Goal: Complete application form

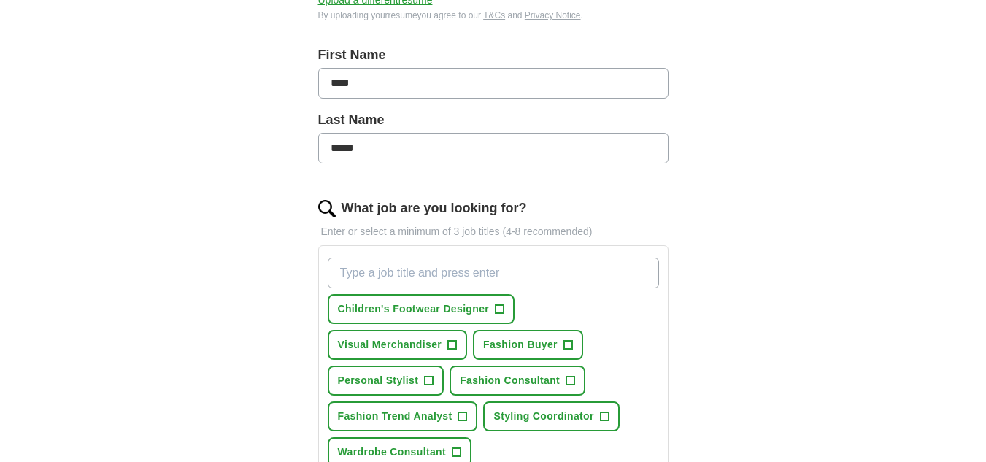
scroll to position [365, 0]
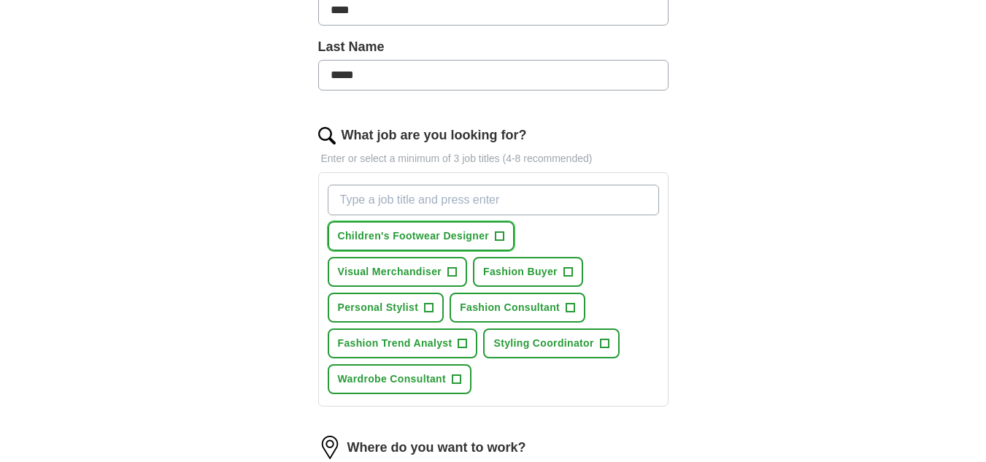
click at [496, 233] on span "+" at bounding box center [500, 237] width 9 height 12
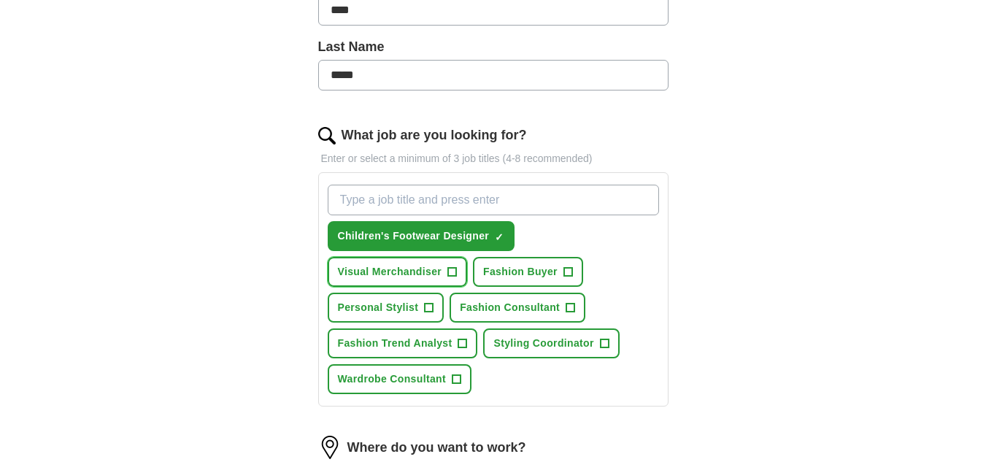
click at [456, 277] on span "+" at bounding box center [452, 272] width 9 height 12
click at [568, 274] on span "+" at bounding box center [567, 272] width 9 height 12
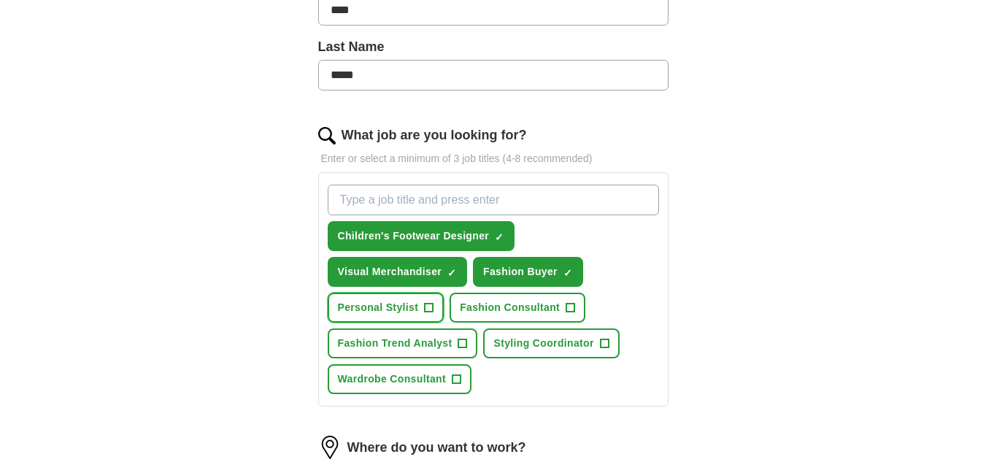
click at [433, 308] on span "+" at bounding box center [429, 308] width 9 height 12
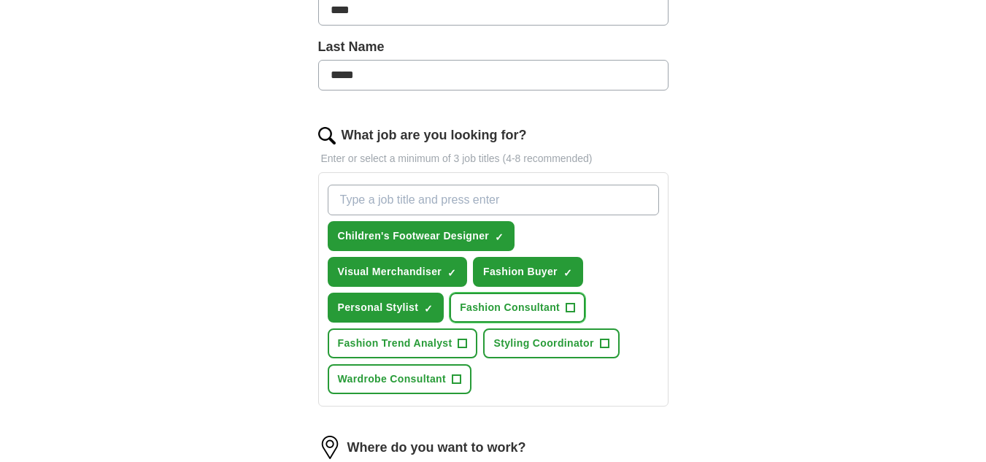
click at [577, 303] on button "Fashion Consultant +" at bounding box center [518, 308] width 136 height 30
click at [469, 347] on button "Fashion Trend Analyst +" at bounding box center [403, 343] width 150 height 30
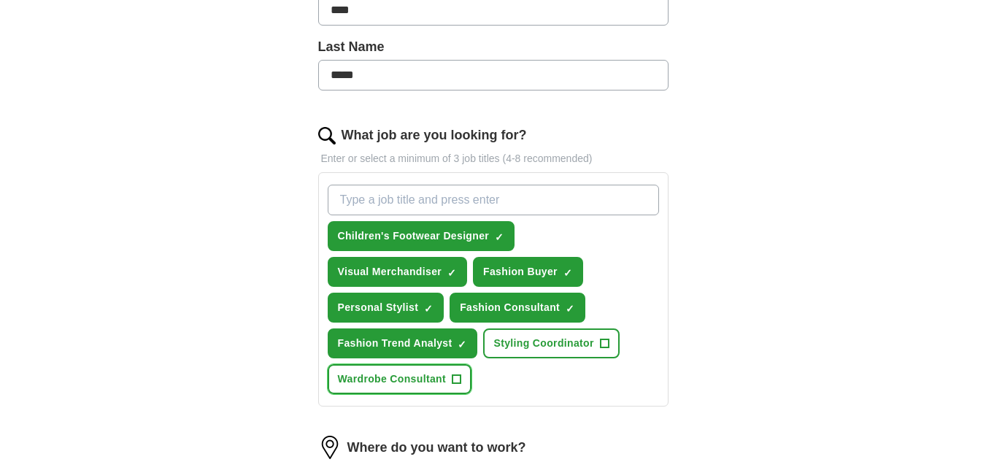
click at [457, 377] on span "+" at bounding box center [456, 380] width 9 height 12
click at [609, 343] on span "+" at bounding box center [604, 344] width 9 height 12
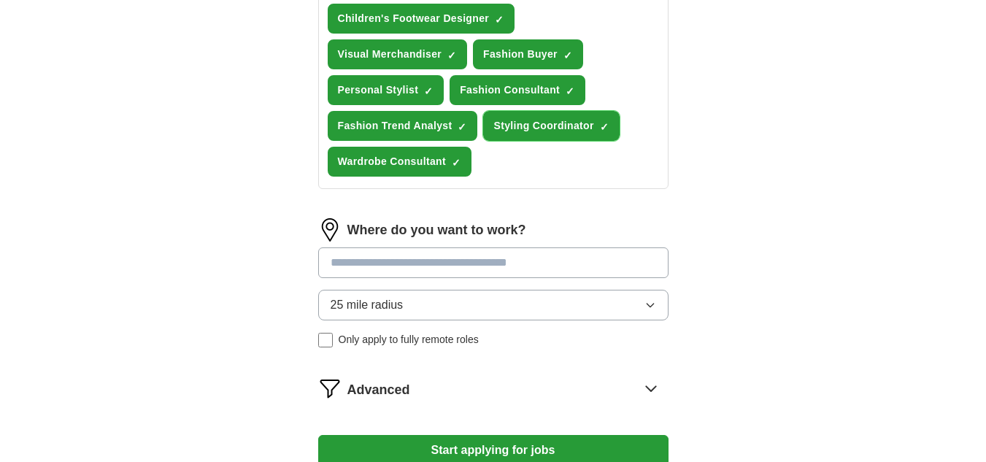
scroll to position [584, 0]
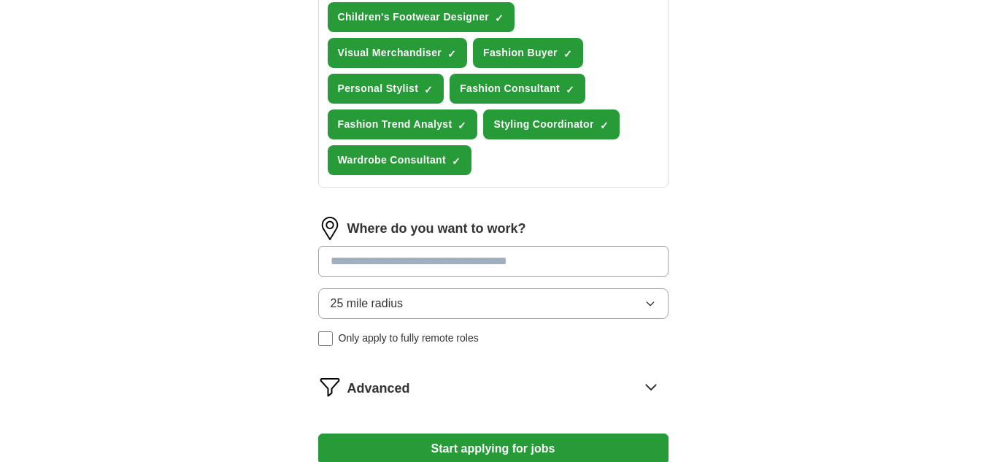
click at [610, 259] on input at bounding box center [493, 261] width 350 height 31
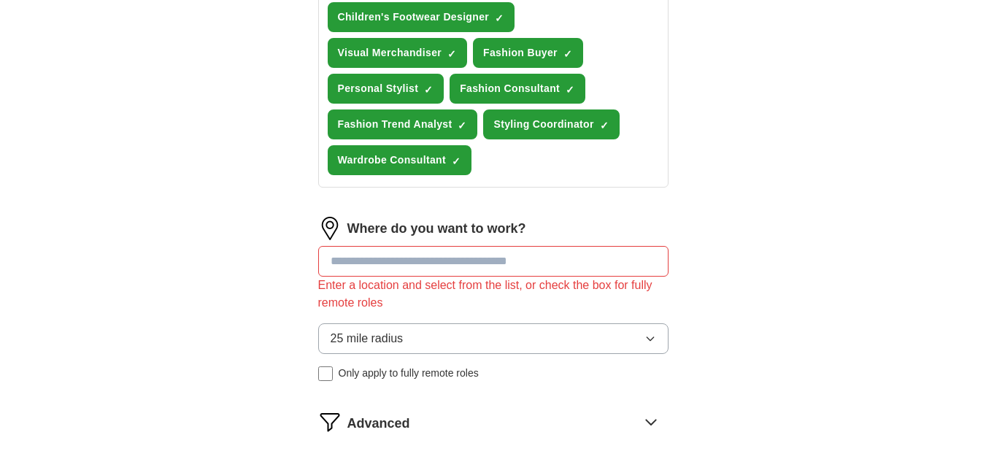
click at [652, 302] on div "Where do you want to work? Enter a location and select from the list, or check …" at bounding box center [493, 305] width 350 height 176
click at [571, 254] on input at bounding box center [493, 261] width 350 height 31
type input "***"
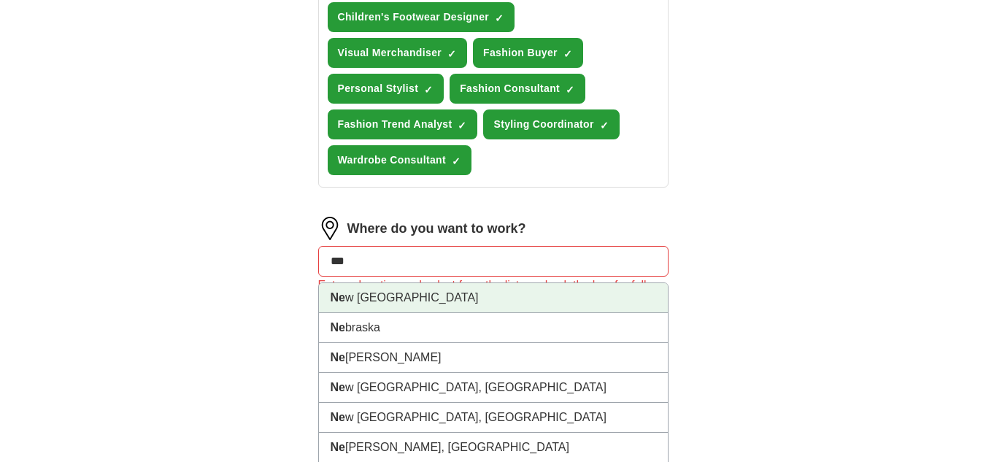
click at [482, 301] on li "Ne w [GEOGRAPHIC_DATA]" at bounding box center [493, 298] width 349 height 30
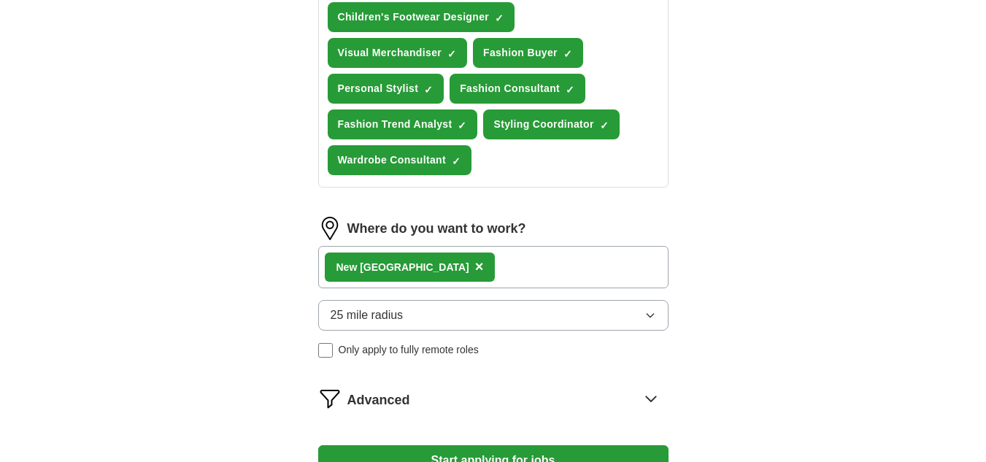
click at [471, 277] on div "Ne w [GEOGRAPHIC_DATA] ×" at bounding box center [493, 267] width 350 height 42
click at [439, 277] on div "Ne w [GEOGRAPHIC_DATA] ×" at bounding box center [493, 267] width 350 height 42
click at [460, 258] on div "Ne w [GEOGRAPHIC_DATA] ×" at bounding box center [493, 267] width 350 height 42
click at [455, 277] on div "Ne w [GEOGRAPHIC_DATA] ×" at bounding box center [493, 267] width 350 height 42
click at [654, 314] on icon "button" at bounding box center [650, 315] width 12 height 12
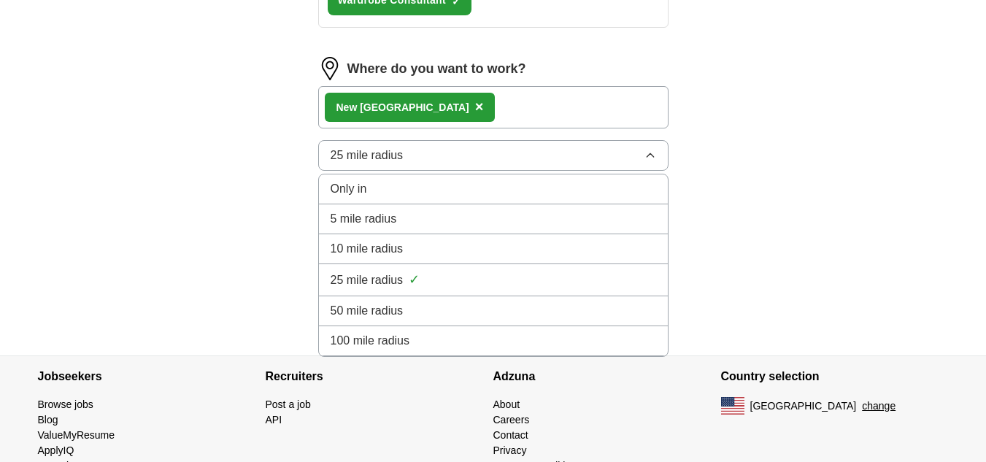
scroll to position [785, 0]
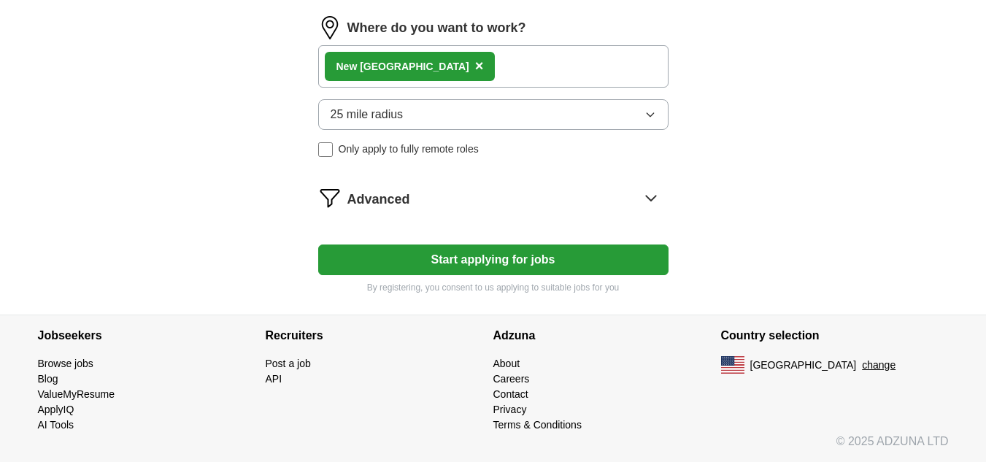
click at [436, 66] on div "Ne w [GEOGRAPHIC_DATA] ×" at bounding box center [493, 66] width 350 height 42
click at [446, 65] on div "Ne w [GEOGRAPHIC_DATA] ×" at bounding box center [493, 66] width 350 height 42
click at [435, 65] on div "Ne w [GEOGRAPHIC_DATA] ×" at bounding box center [493, 66] width 350 height 42
click at [475, 66] on span "×" at bounding box center [479, 66] width 9 height 16
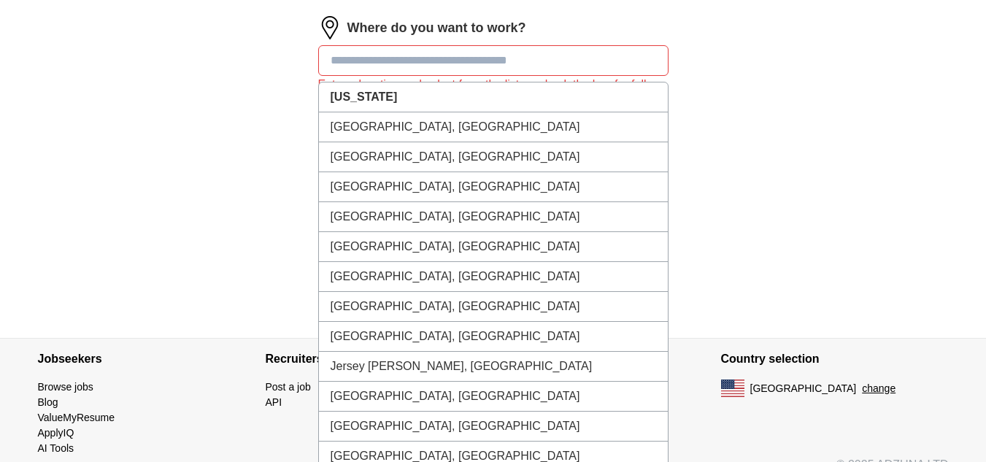
click at [403, 66] on input at bounding box center [493, 60] width 350 height 31
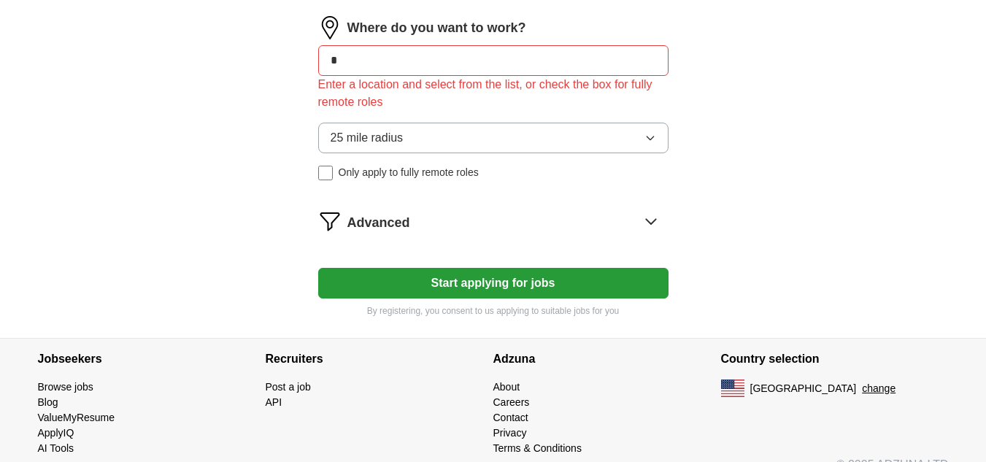
type input "**"
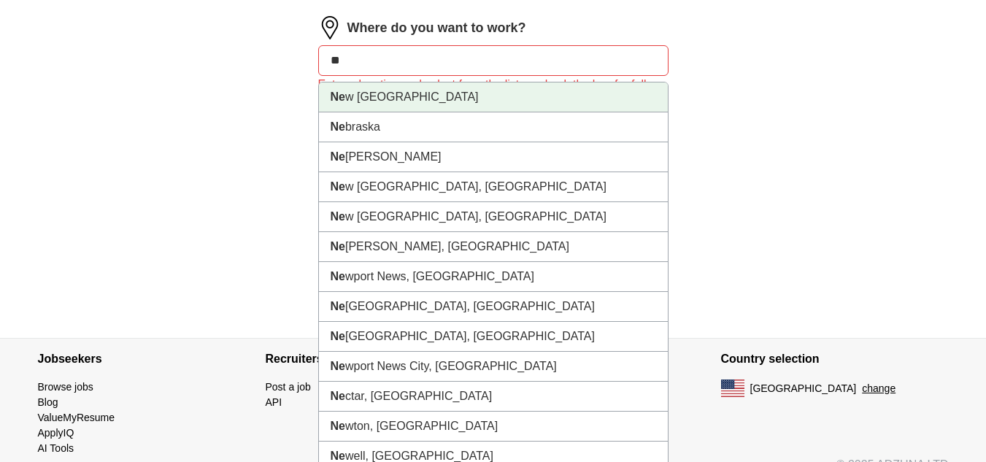
click at [399, 96] on li "Ne w [GEOGRAPHIC_DATA]" at bounding box center [493, 97] width 349 height 30
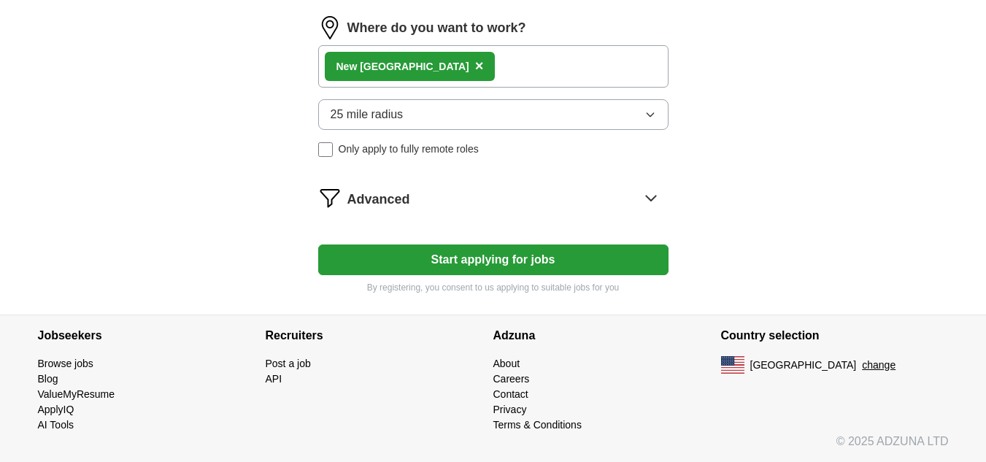
click at [446, 66] on div "Ne w [GEOGRAPHIC_DATA] ×" at bounding box center [493, 66] width 350 height 42
click at [454, 108] on button "25 mile radius" at bounding box center [493, 114] width 350 height 31
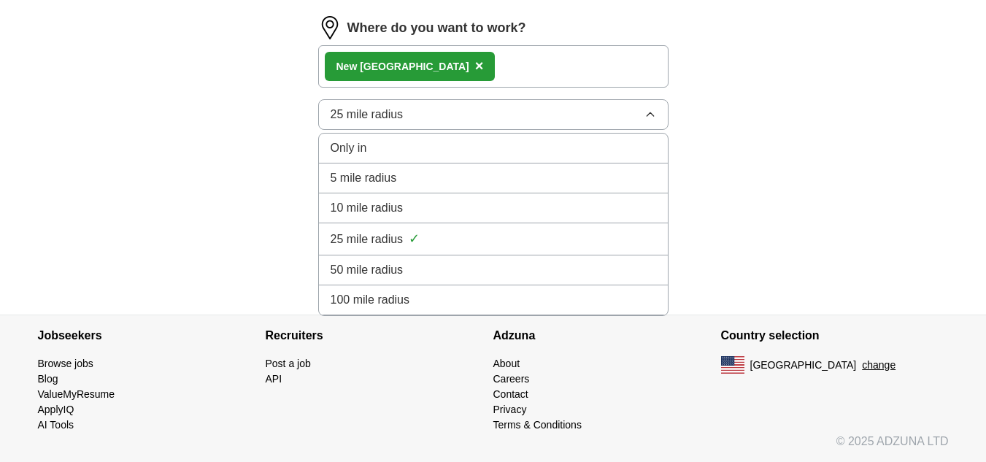
click at [441, 266] on div "50 mile radius" at bounding box center [494, 270] width 326 height 18
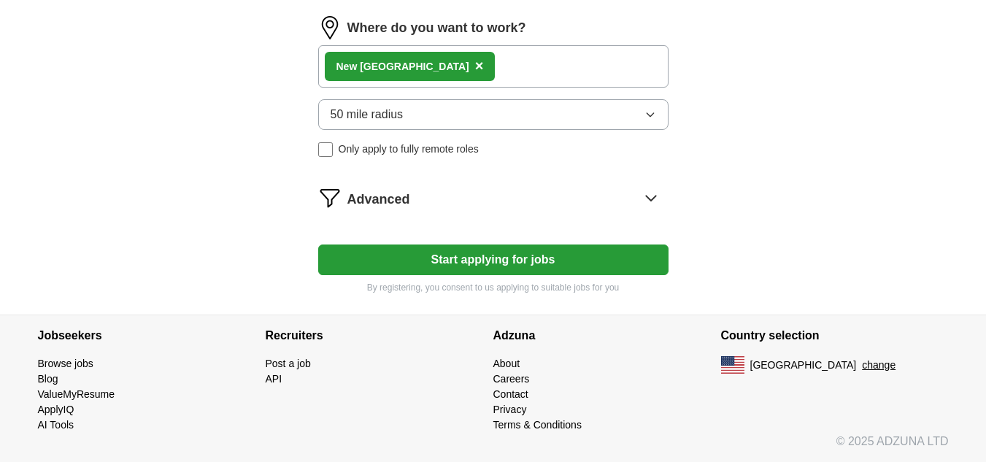
click at [474, 115] on button "50 mile radius" at bounding box center [493, 114] width 350 height 31
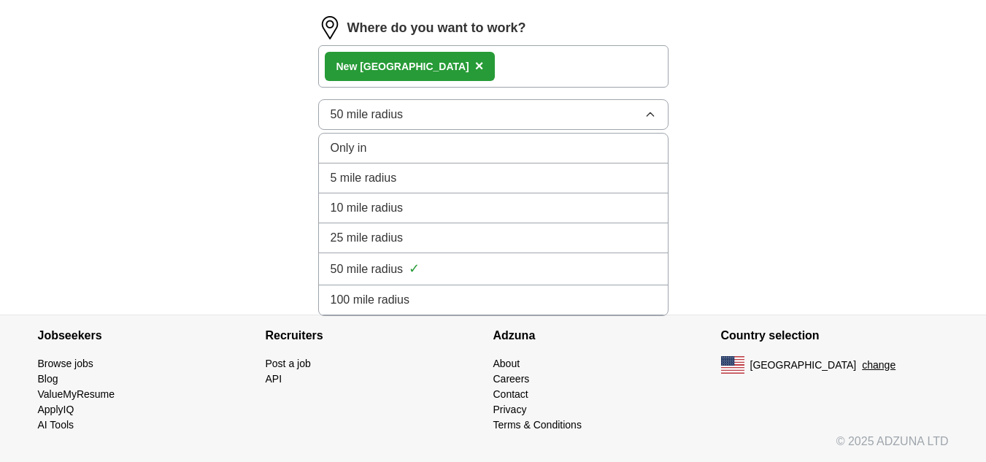
click at [434, 236] on div "25 mile radius" at bounding box center [494, 238] width 326 height 18
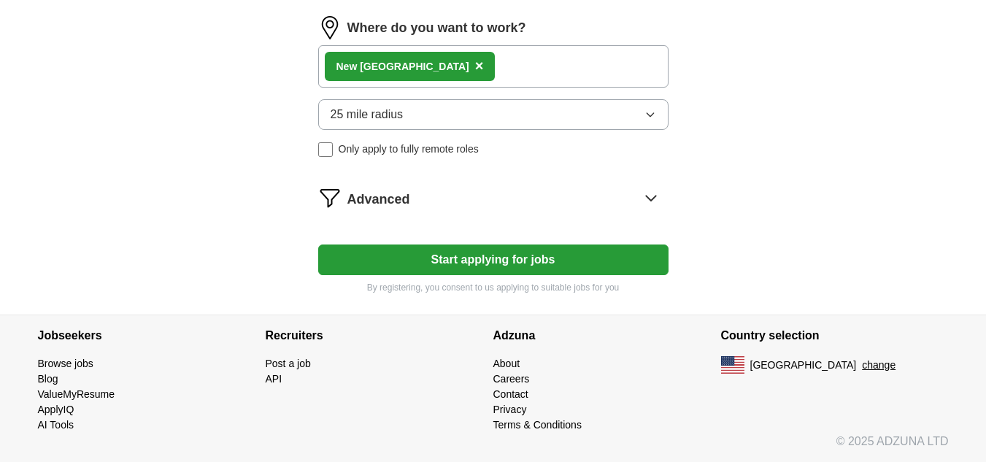
click at [434, 261] on button "Start applying for jobs" at bounding box center [493, 259] width 350 height 31
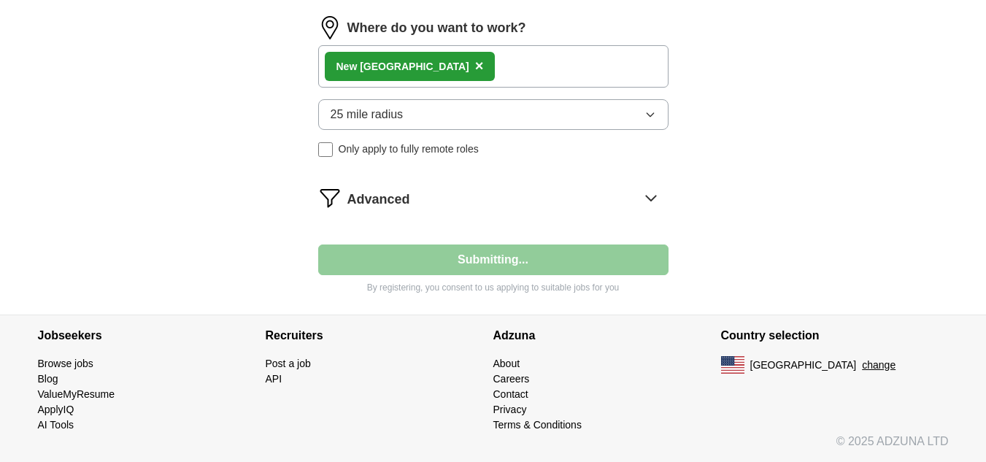
select select "**"
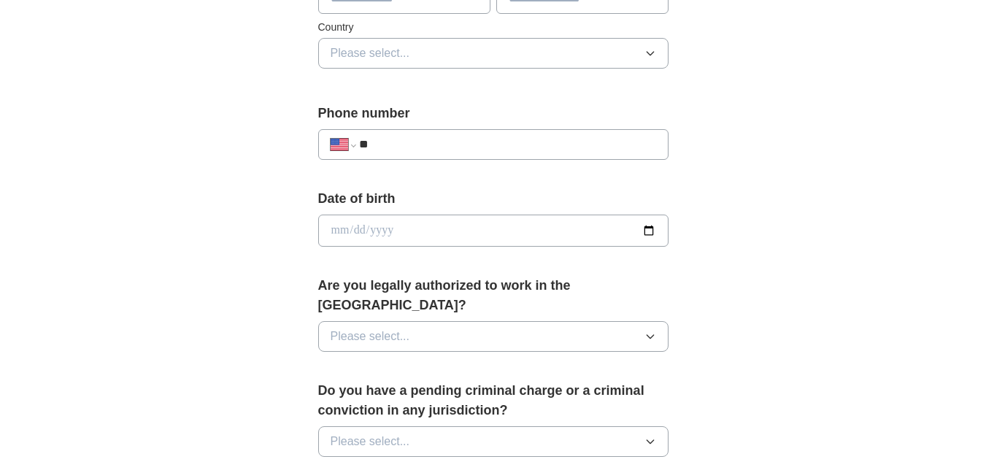
scroll to position [511, 0]
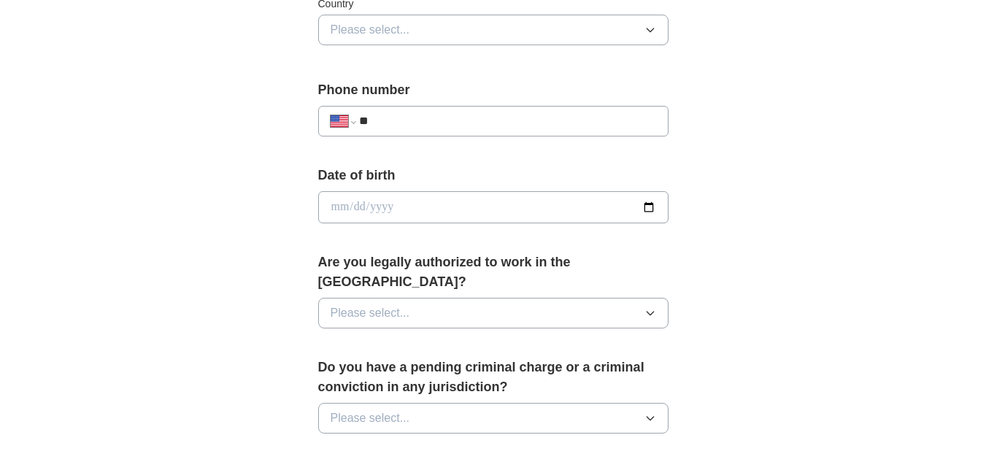
click at [457, 298] on button "Please select..." at bounding box center [493, 313] width 350 height 31
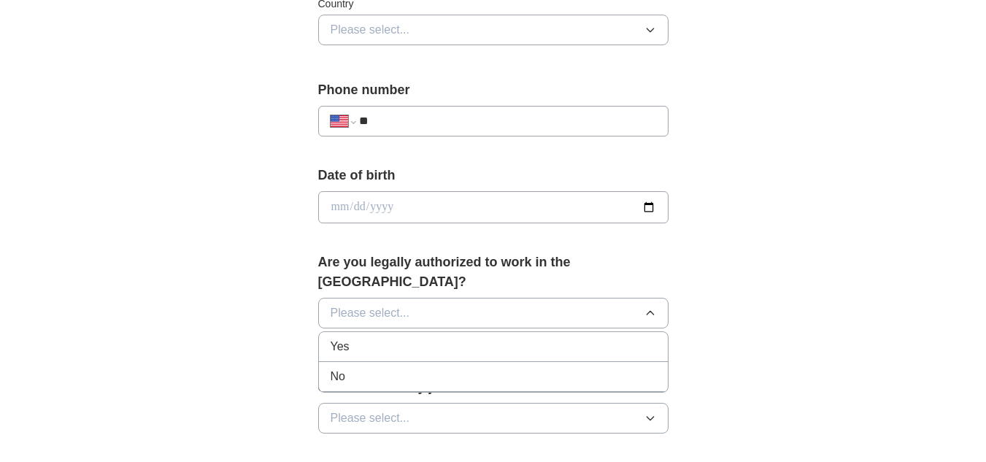
click at [442, 338] on div "Yes" at bounding box center [494, 347] width 326 height 18
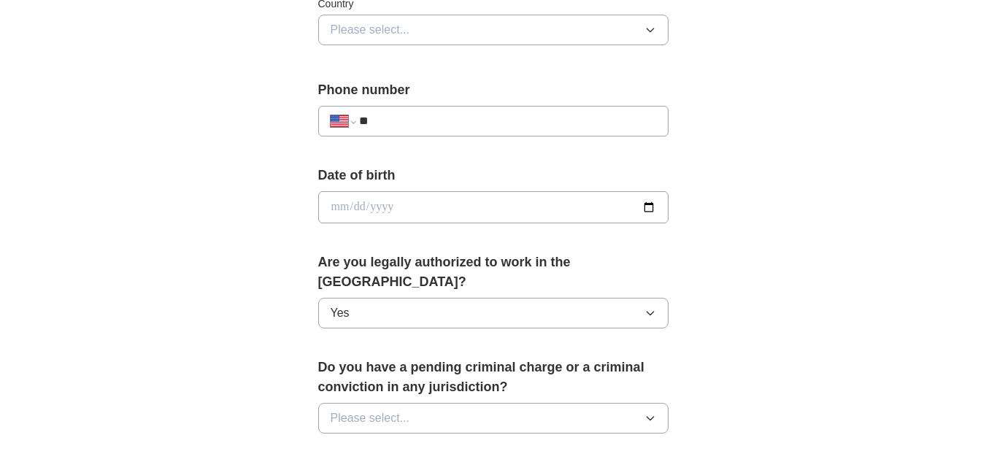
click at [432, 209] on input "date" at bounding box center [493, 207] width 350 height 32
type input "**********"
click at [390, 119] on input "**" at bounding box center [507, 121] width 296 height 18
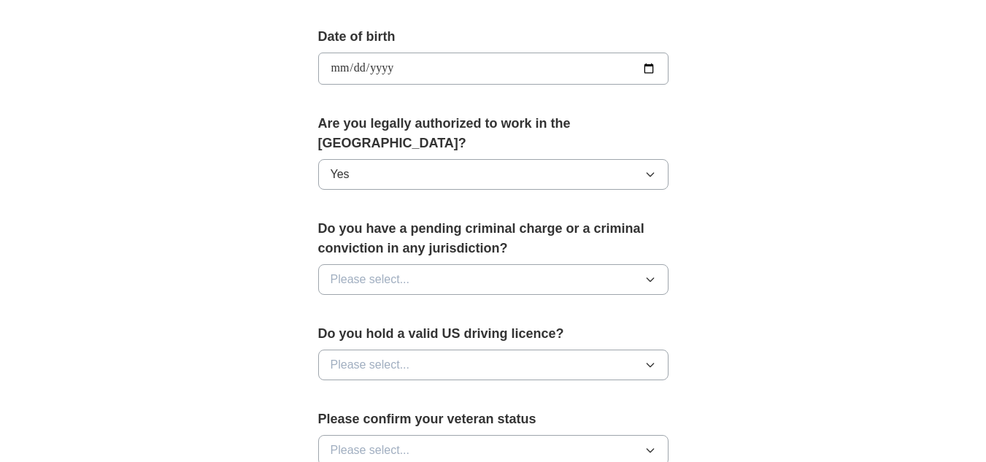
scroll to position [657, 0]
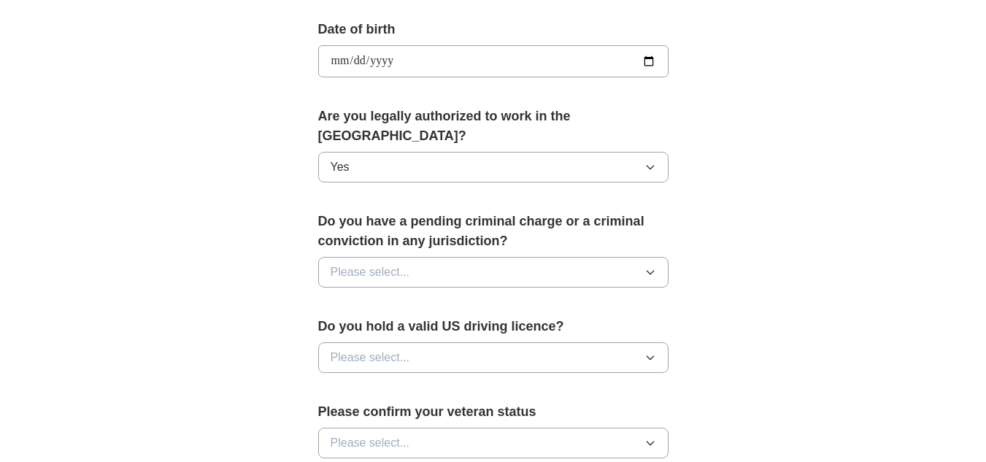
type input "**********"
click at [647, 266] on icon "button" at bounding box center [650, 272] width 12 height 12
click at [532, 327] on div "No" at bounding box center [494, 336] width 326 height 18
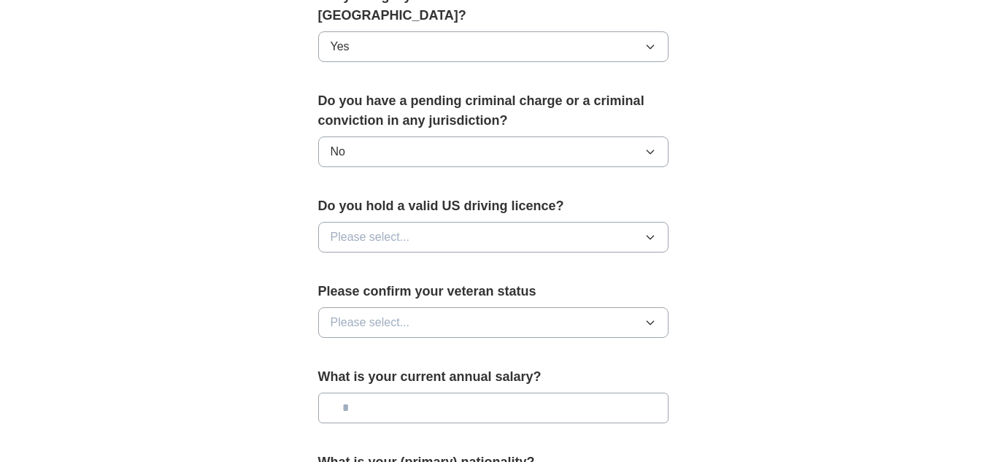
scroll to position [803, 0]
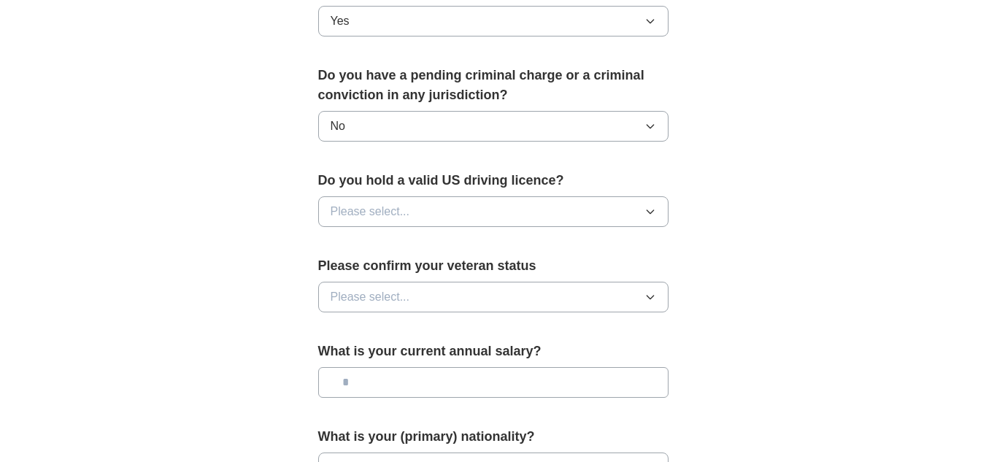
click at [659, 196] on button "Please select..." at bounding box center [493, 211] width 350 height 31
click at [563, 236] on div "Yes" at bounding box center [494, 245] width 326 height 18
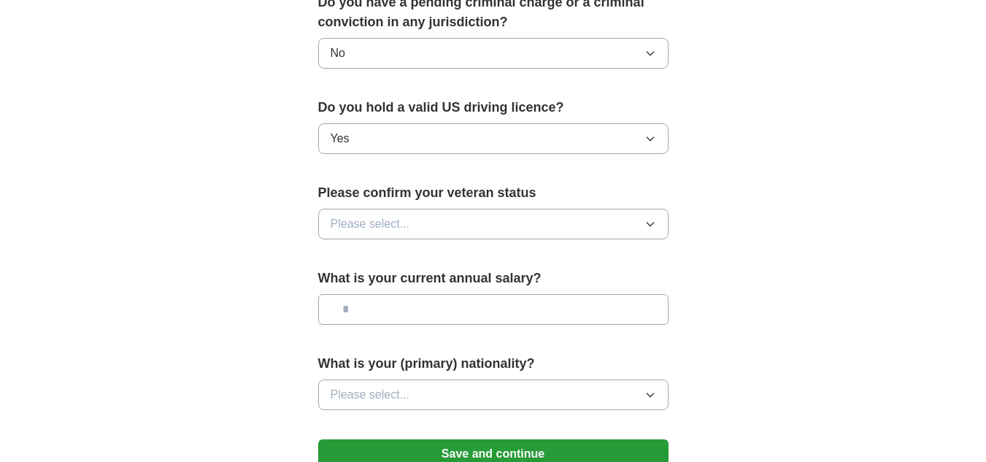
click at [654, 218] on icon "button" at bounding box center [650, 224] width 12 height 12
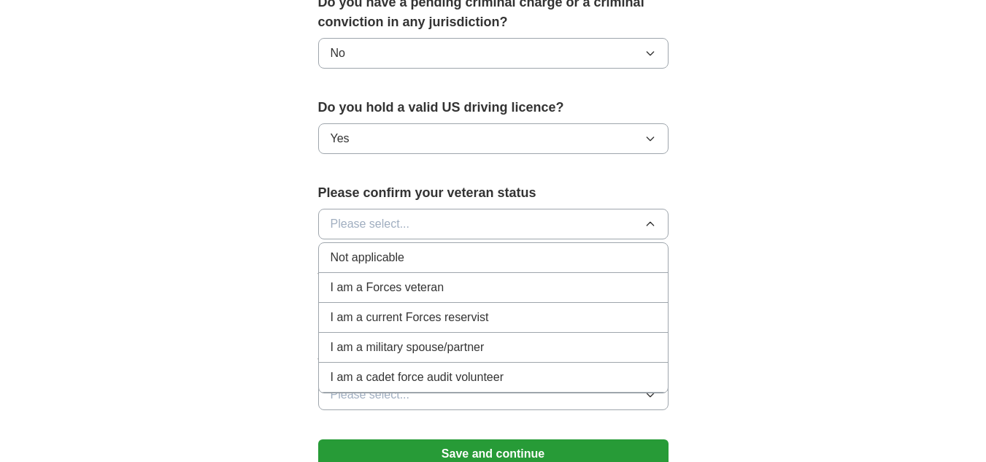
click at [563, 249] on div "Not applicable" at bounding box center [494, 258] width 326 height 18
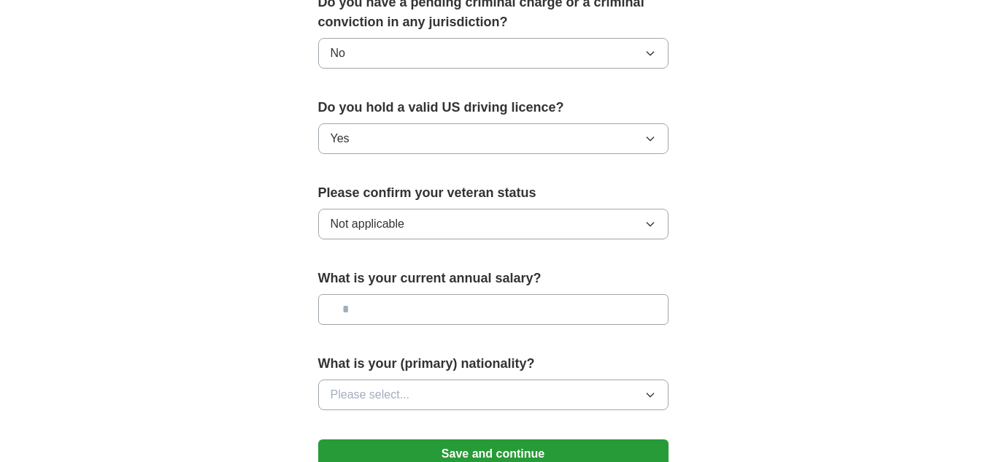
scroll to position [949, 0]
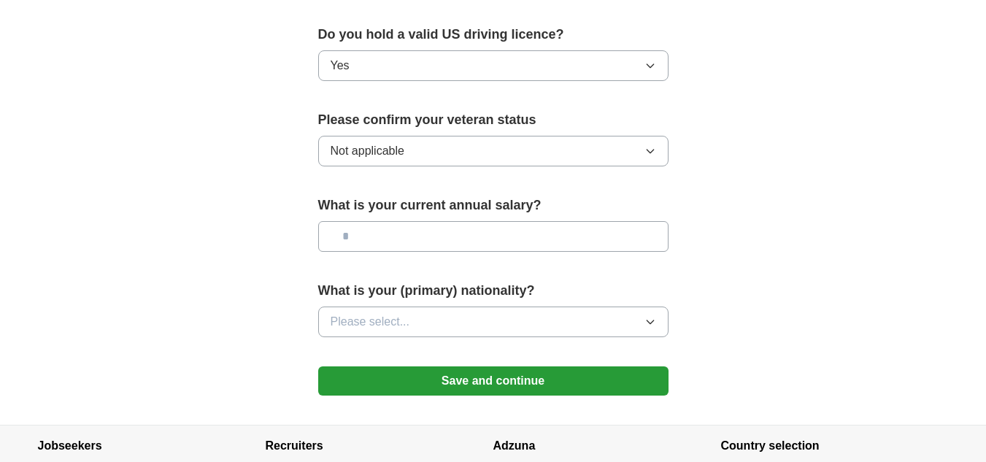
click at [569, 221] on input "text" at bounding box center [493, 236] width 350 height 31
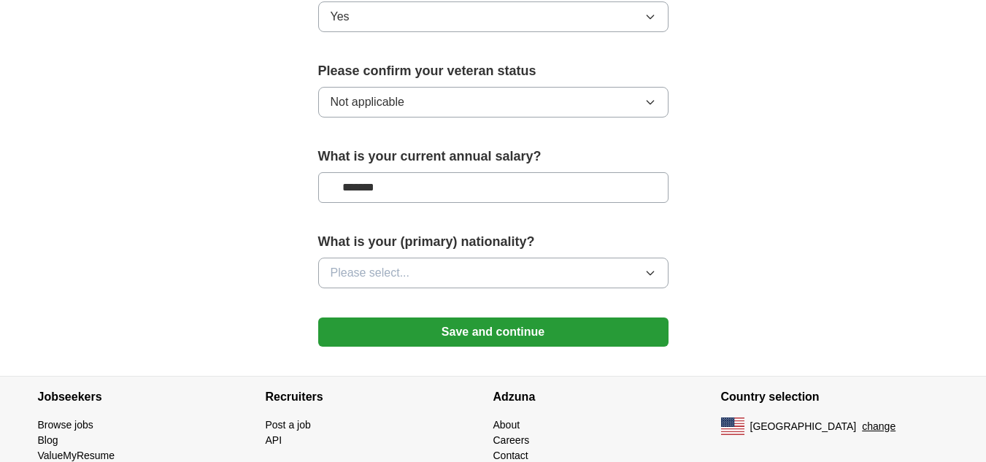
scroll to position [1022, 0]
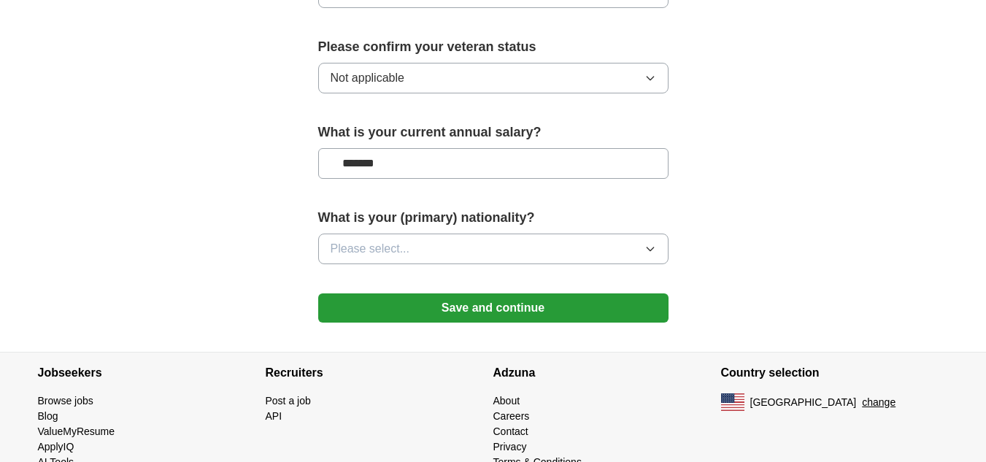
type input "*******"
click at [564, 234] on button "Please select..." at bounding box center [493, 249] width 350 height 31
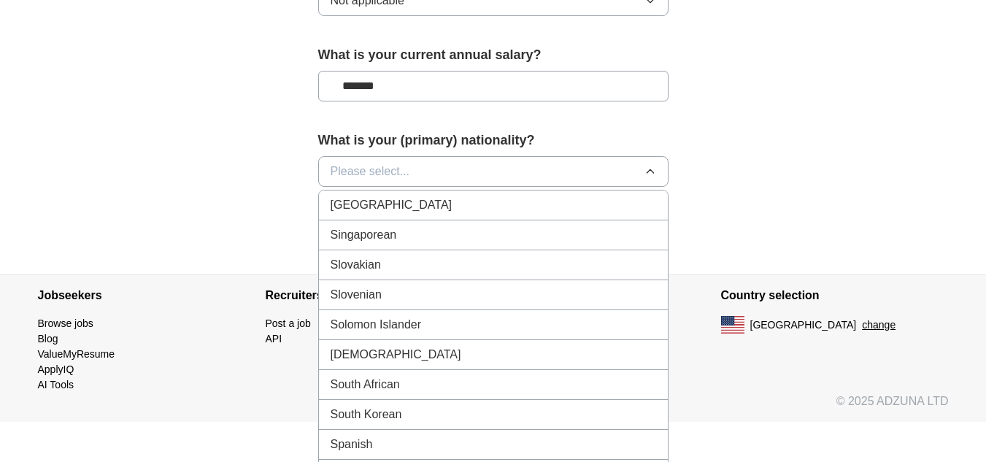
scroll to position [4744, 0]
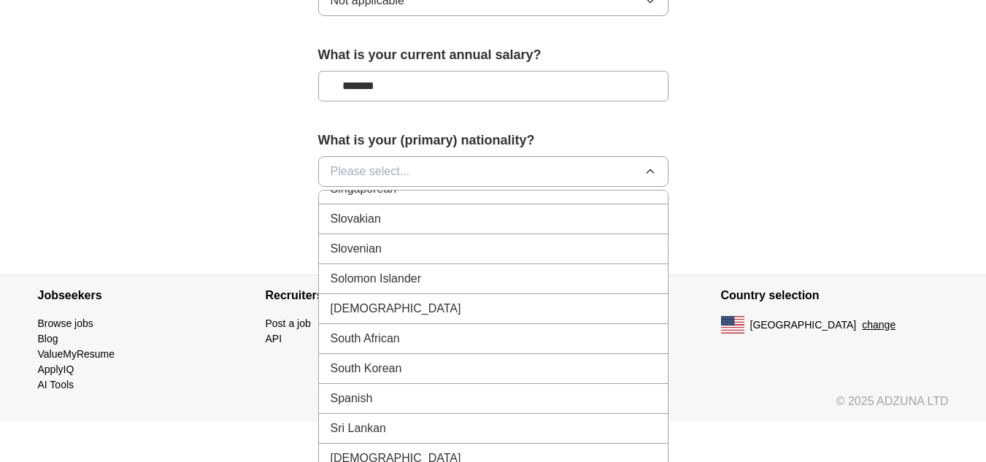
click at [437, 330] on div "South African" at bounding box center [494, 339] width 326 height 18
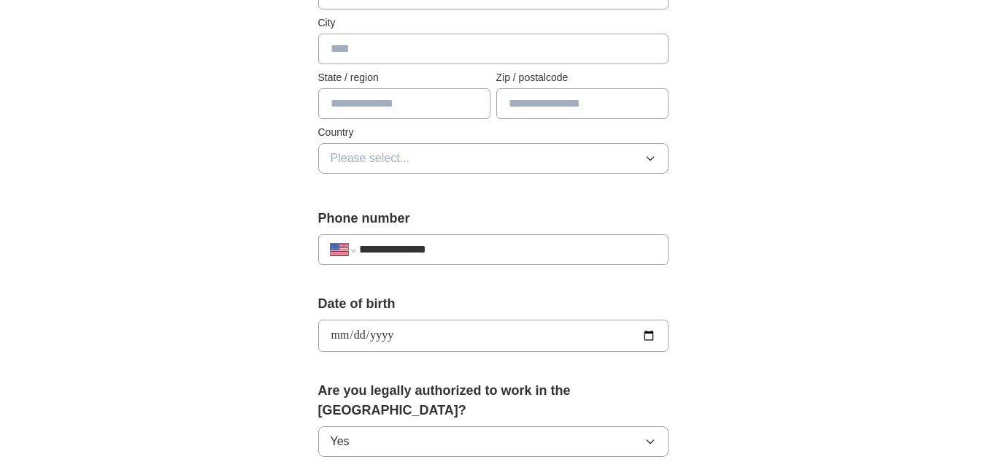
scroll to position [309, 0]
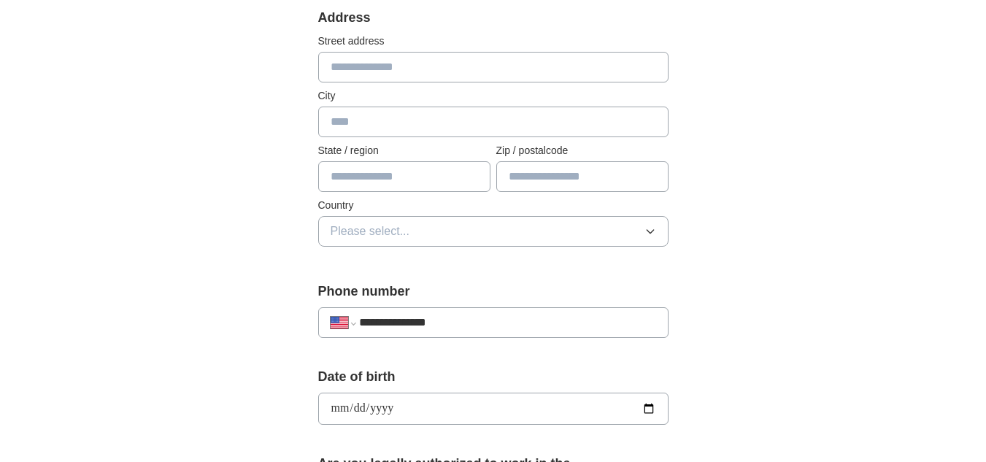
click at [434, 224] on button "Please select..." at bounding box center [493, 231] width 350 height 31
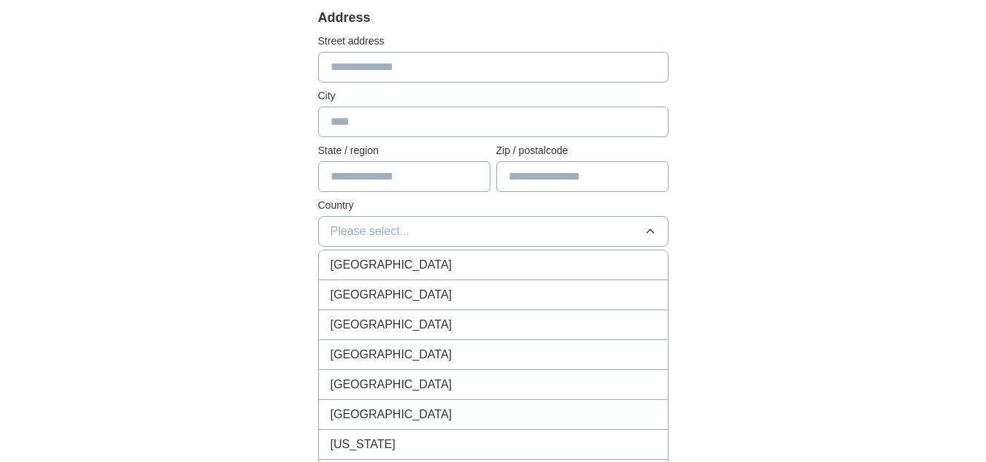
click at [429, 297] on div "[GEOGRAPHIC_DATA]" at bounding box center [494, 295] width 326 height 18
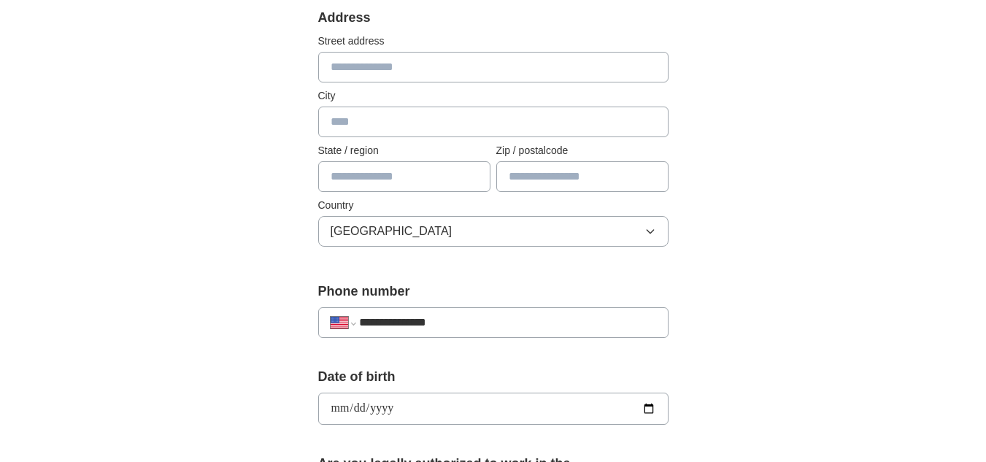
click at [385, 170] on input "text" at bounding box center [404, 176] width 172 height 31
type input "**"
type input "**********"
type input "********"
type input "*****"
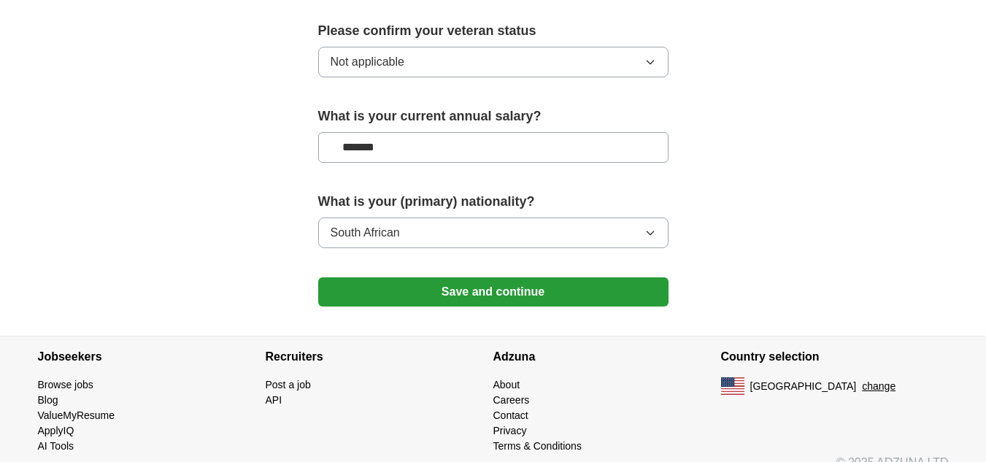
scroll to position [1039, 0]
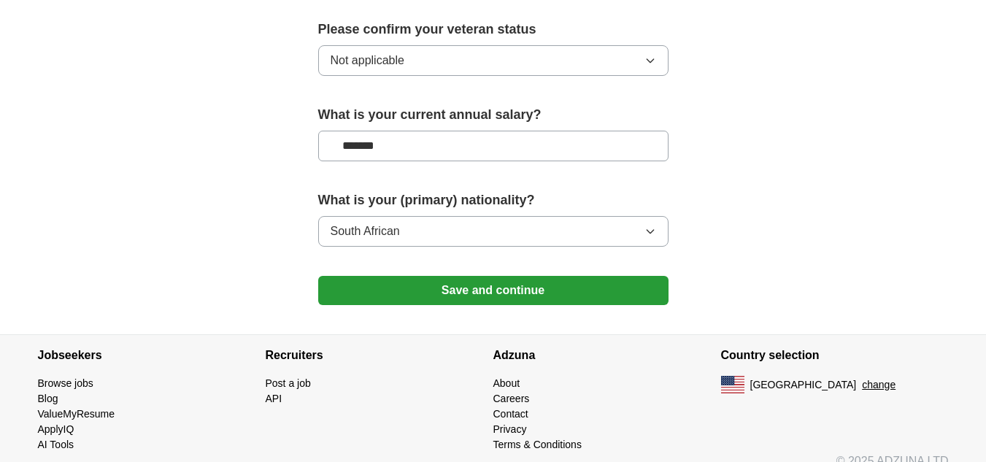
click at [419, 276] on button "Save and continue" at bounding box center [493, 290] width 350 height 29
